Goal: Complete application form

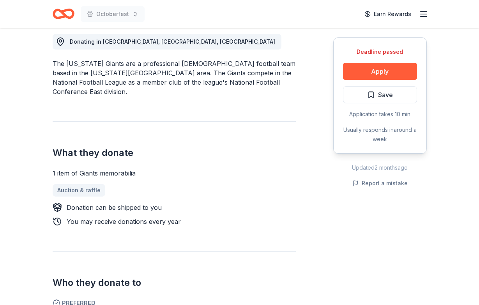
scroll to position [227, 0]
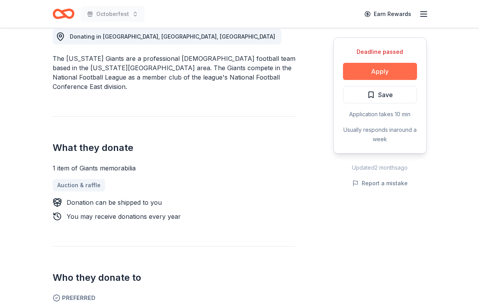
click at [370, 68] on button "Apply" at bounding box center [380, 71] width 74 height 17
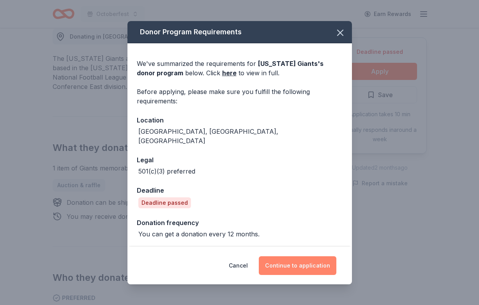
click at [282, 257] on button "Continue to application" at bounding box center [298, 265] width 78 height 19
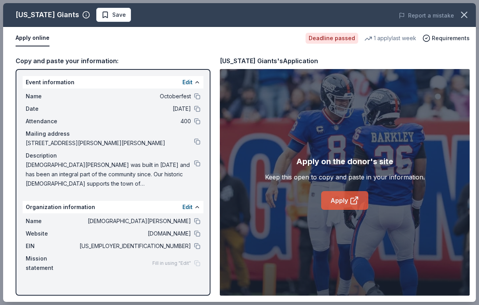
click at [345, 198] on link "Apply" at bounding box center [344, 200] width 47 height 19
click at [465, 13] on icon "button" at bounding box center [464, 14] width 11 height 11
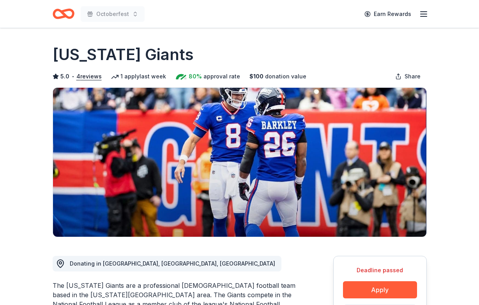
scroll to position [0, 0]
click at [372, 290] on button "Apply" at bounding box center [380, 289] width 74 height 17
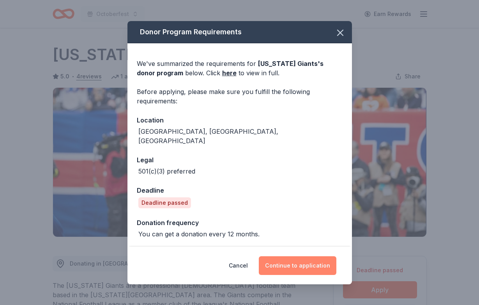
click at [312, 257] on button "Continue to application" at bounding box center [298, 265] width 78 height 19
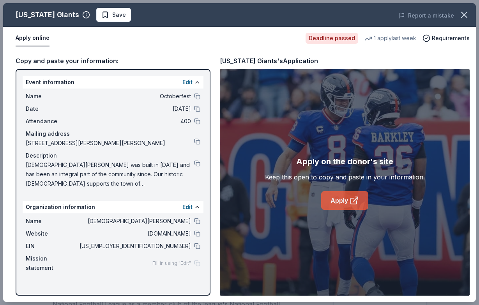
click at [347, 198] on link "Apply" at bounding box center [344, 200] width 47 height 19
click at [461, 13] on icon "button" at bounding box center [464, 14] width 11 height 11
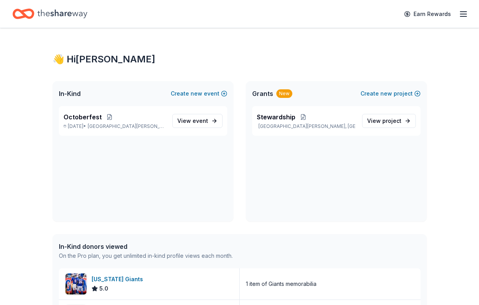
drag, startPoint x: 0, startPoint y: 0, endPoint x: 464, endPoint y: 12, distance: 464.6
click at [464, 12] on icon "button" at bounding box center [463, 13] width 9 height 9
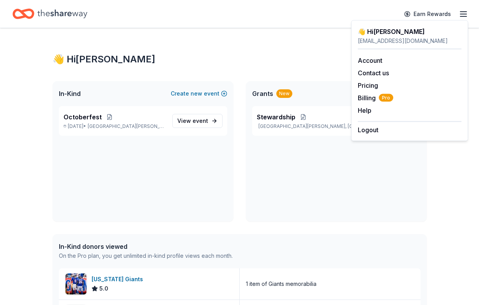
click at [366, 98] on span "Billing Pro" at bounding box center [375, 97] width 35 height 9
